Goal: Information Seeking & Learning: Learn about a topic

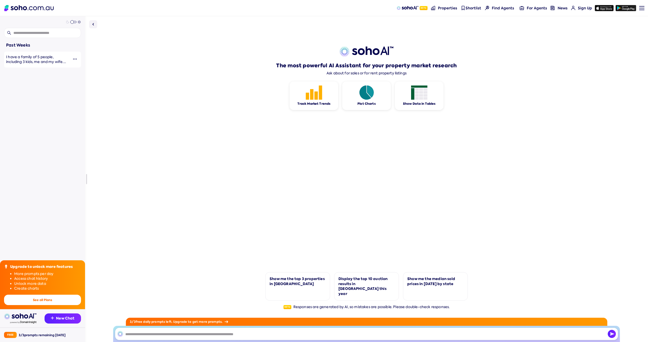
click at [73, 60] on img "button" at bounding box center [75, 59] width 4 height 4
click at [67, 104] on div "Past Weeks I have a family of 5 people, including 3 kids, me and my wife. our b…" at bounding box center [42, 171] width 85 height 342
click at [645, 6] on nav "Beta Properties Shortlist Find Agents For Agents News Sign Up Sign up Menu Logi…" at bounding box center [324, 8] width 648 height 16
click at [644, 7] on nav "Beta Properties Shortlist Find Agents For Agents News Sign Up Sign up Menu Logi…" at bounding box center [324, 8] width 648 height 16
click at [643, 8] on nav "Beta Properties Shortlist Find Agents For Agents News Sign Up Sign up Menu Logi…" at bounding box center [324, 8] width 648 height 16
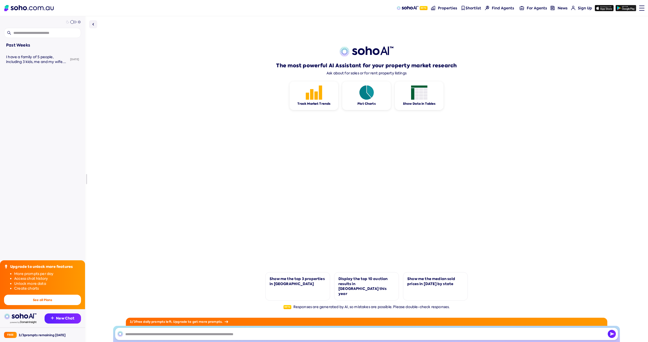
click at [642, 9] on link "Menu" at bounding box center [639, 8] width 5 height 16
click at [641, 9] on link "Menu" at bounding box center [639, 8] width 5 height 16
